Goal: Task Accomplishment & Management: Use online tool/utility

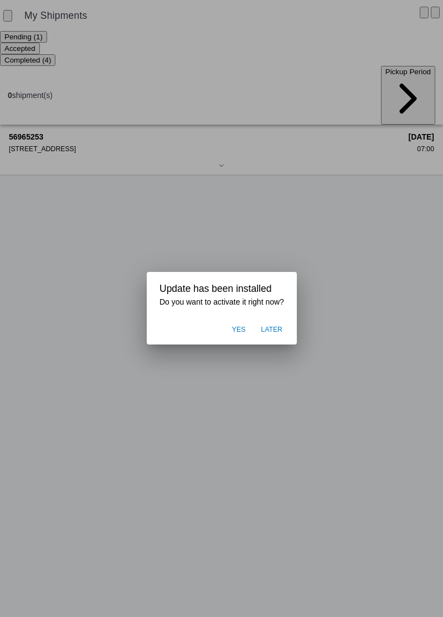
click at [124, 209] on ion-backdrop at bounding box center [221, 308] width 443 height 617
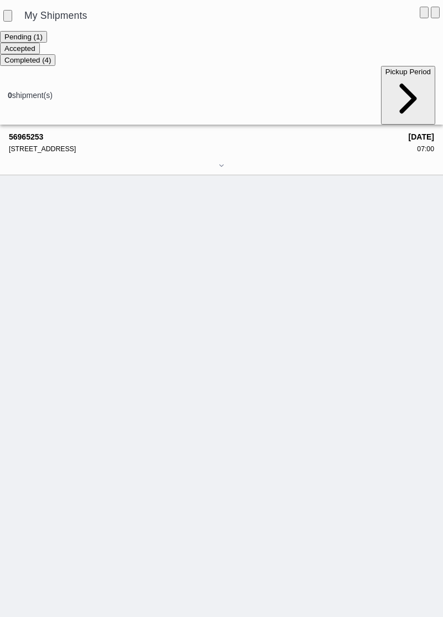
click at [39, 132] on div "56965253 [STREET_ADDRESS]" at bounding box center [205, 142] width 392 height 20
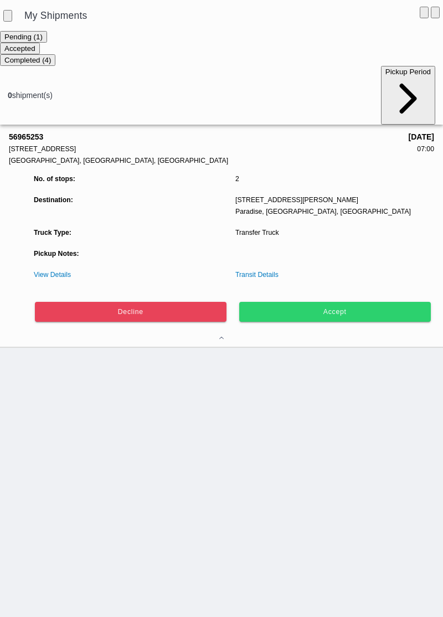
click at [316, 302] on button "Accept" at bounding box center [335, 312] width 192 height 20
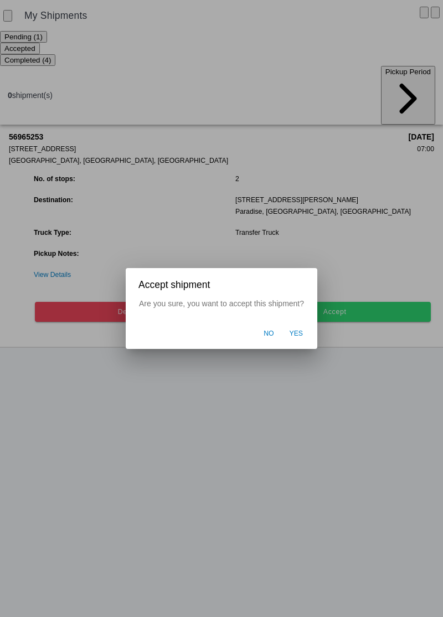
click at [298, 331] on span "Yes" at bounding box center [297, 334] width 14 height 10
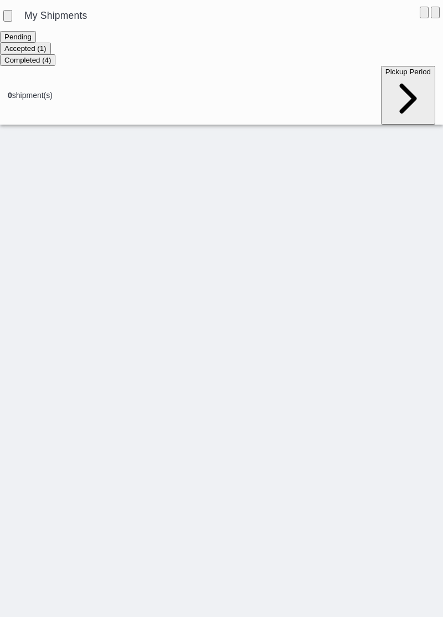
click at [51, 49] on ion-segment-button "Accepted (1)" at bounding box center [25, 48] width 51 height 9
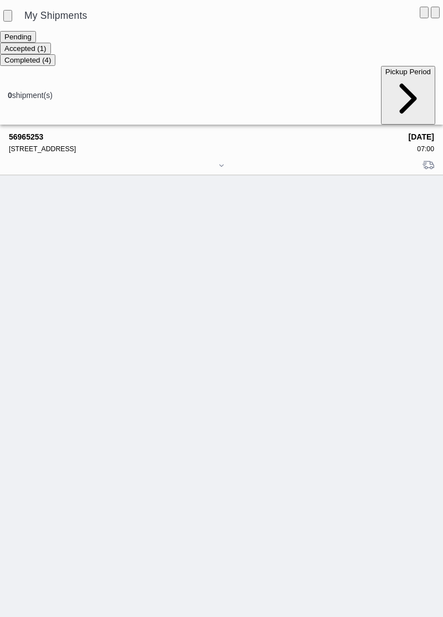
click at [28, 145] on div "[STREET_ADDRESS]" at bounding box center [205, 149] width 392 height 8
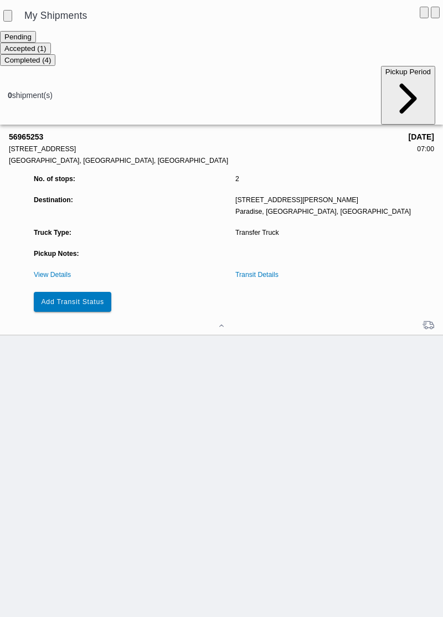
click at [44, 271] on link "View Details" at bounding box center [52, 275] width 37 height 8
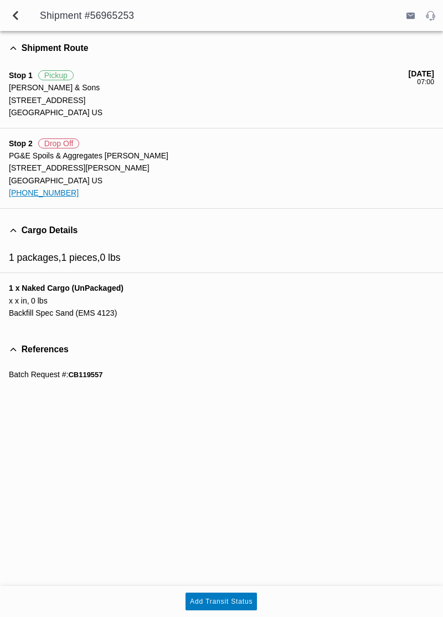
click at [11, 13] on span "back" at bounding box center [15, 15] width 13 height 27
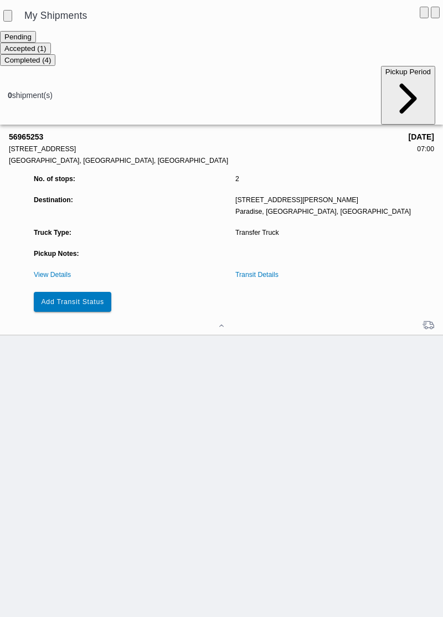
click at [0, 0] on slot "Add Transit Status" at bounding box center [0, 0] width 0 height 0
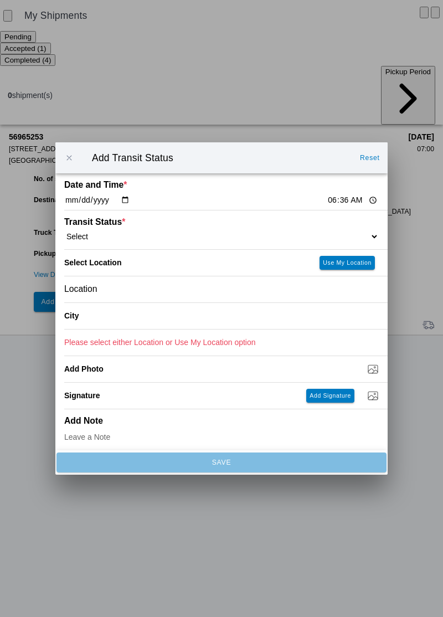
click at [327, 201] on input "06:36" at bounding box center [353, 200] width 52 height 12
type input "07:00"
click at [143, 233] on select "Select Arrive at Drop Off Arrive at Pickup Break Start Break Stop Depart Drop O…" at bounding box center [221, 236] width 314 height 10
select select "ARVPULOC"
click at [85, 290] on span "Location" at bounding box center [80, 289] width 33 height 10
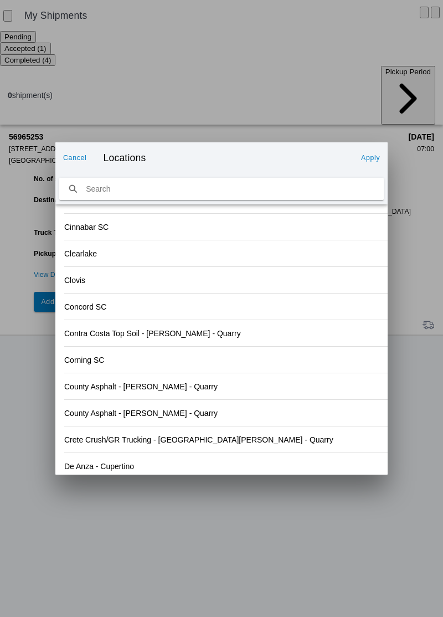
scroll to position [1137, 0]
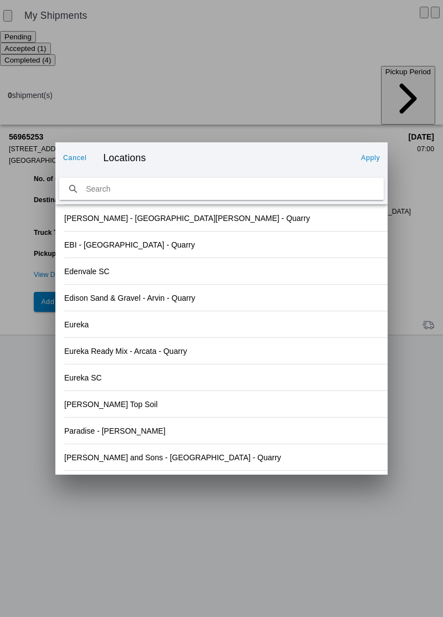
click at [94, 461] on div "[PERSON_NAME] and Sons - [GEOGRAPHIC_DATA] - Quarry" at bounding box center [221, 457] width 314 height 26
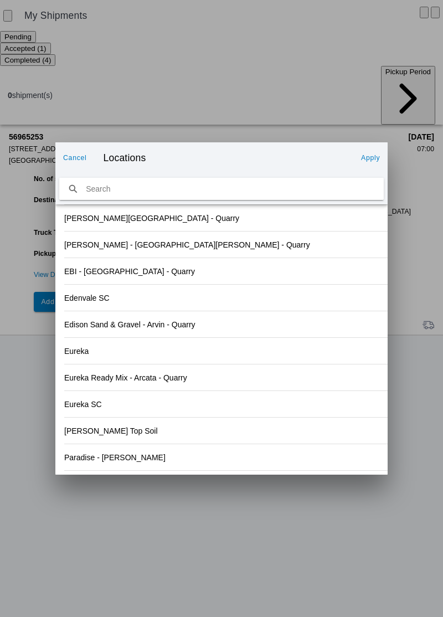
click at [0, 0] on slot "Apply" at bounding box center [0, 0] width 0 height 0
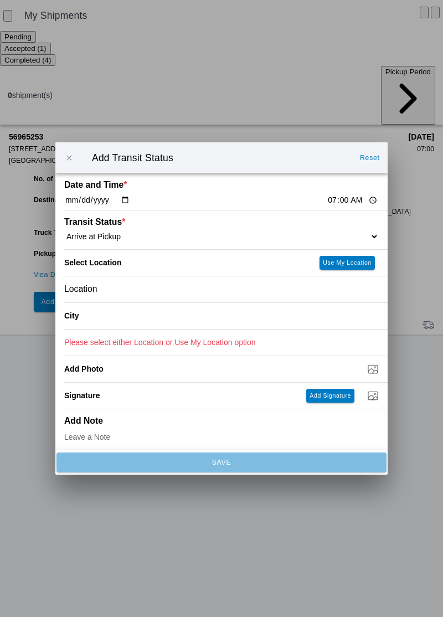
type input "[GEOGRAPHIC_DATA]"
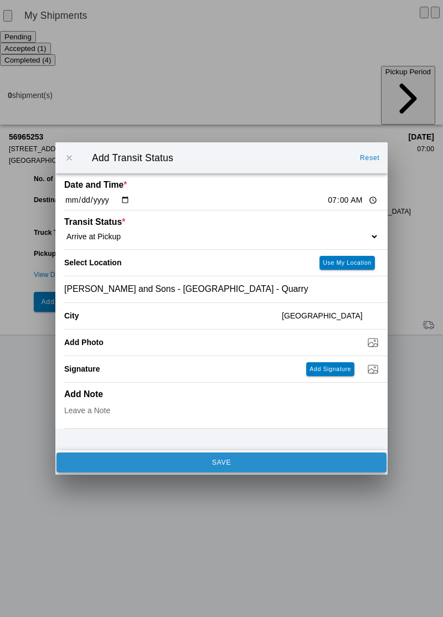
click at [112, 466] on button "SAVE" at bounding box center [221, 462] width 330 height 20
